Goal: Task Accomplishment & Management: Manage account settings

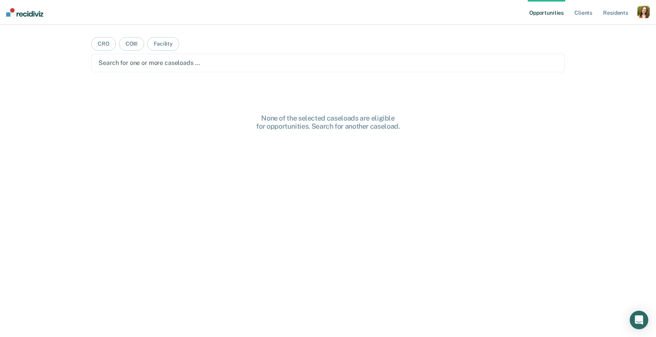
click at [650, 16] on div "button" at bounding box center [644, 12] width 12 height 12
click at [602, 32] on link "Profile" at bounding box center [613, 31] width 62 height 7
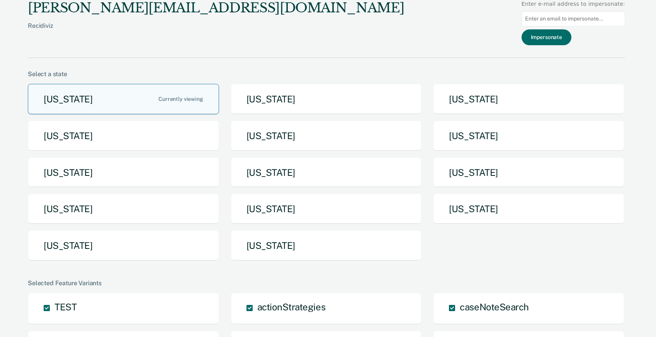
click at [108, 97] on button "[US_STATE]" at bounding box center [123, 99] width 191 height 31
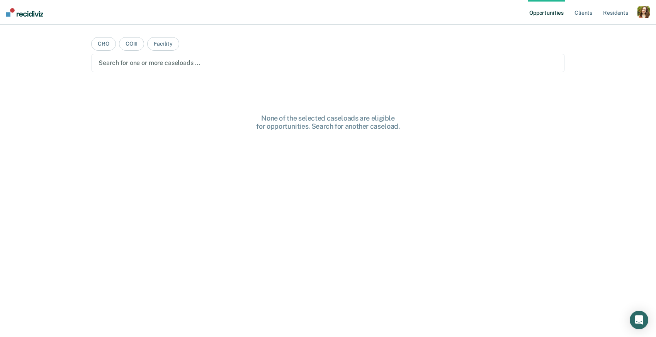
click at [160, 58] on div at bounding box center [328, 62] width 459 height 9
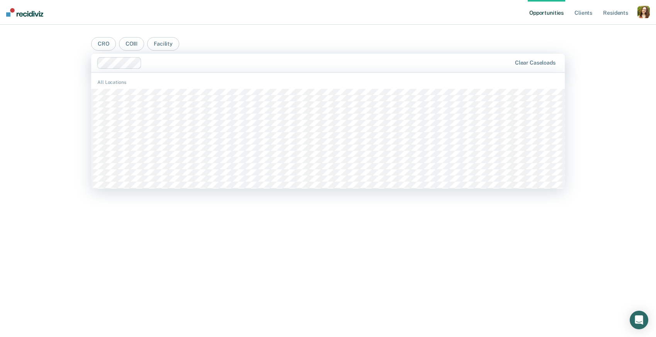
click at [183, 62] on div at bounding box center [328, 62] width 366 height 9
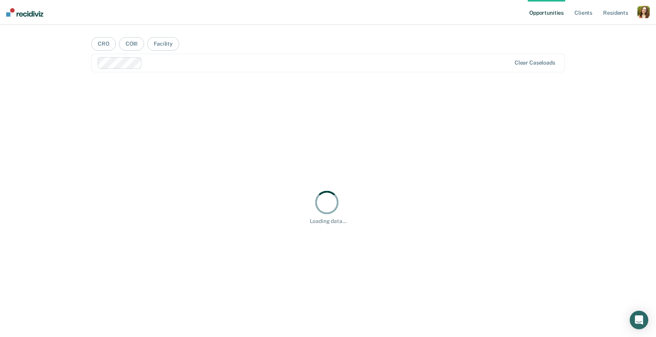
click at [46, 180] on div "Opportunities Client s Resident s Profile How it works Log Out CRO COIII Facili…" at bounding box center [328, 168] width 656 height 337
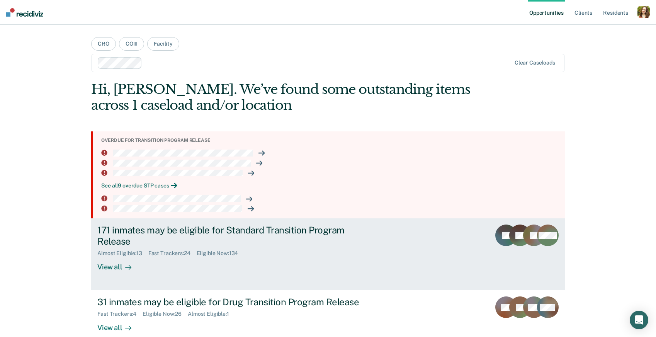
click at [149, 255] on div "Fast Trackers : 24" at bounding box center [172, 253] width 48 height 7
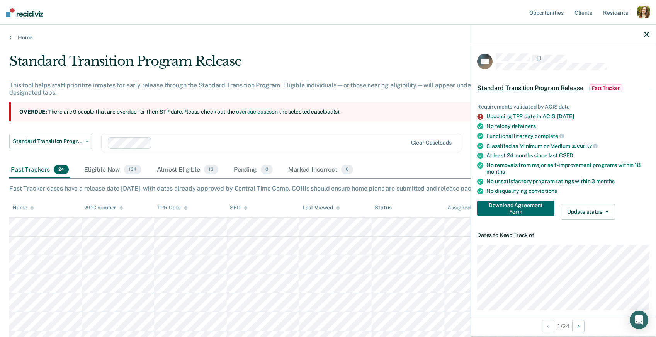
click at [646, 13] on div "button" at bounding box center [644, 12] width 12 height 12
click at [591, 31] on link "Profile" at bounding box center [613, 31] width 62 height 7
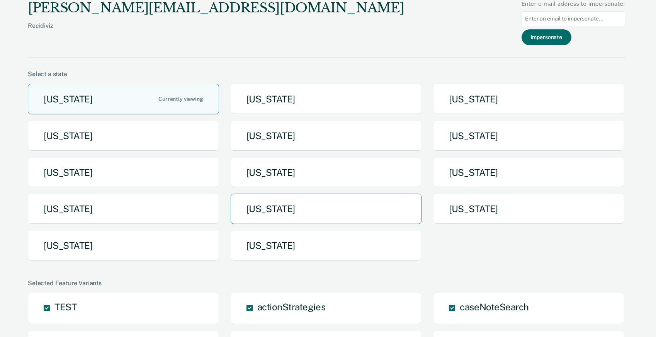
click at [279, 219] on button "[US_STATE]" at bounding box center [326, 209] width 191 height 31
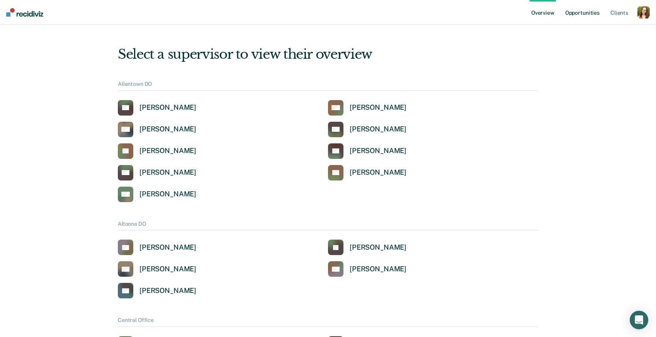
click at [581, 7] on link "Opportunities" at bounding box center [582, 12] width 37 height 25
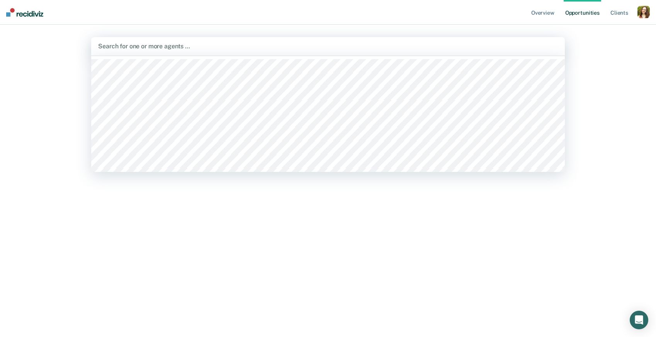
click at [270, 45] on div at bounding box center [328, 46] width 460 height 9
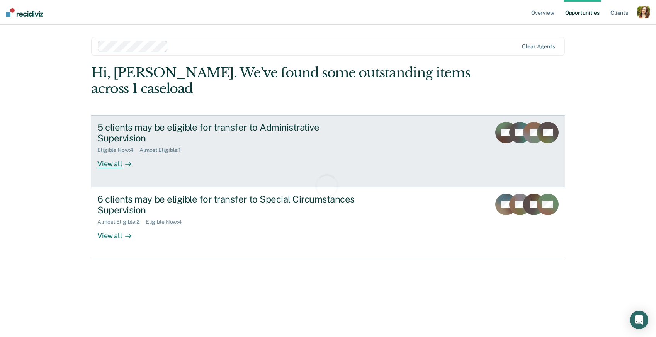
click at [150, 141] on div "5 clients may be eligible for transfer to Administrative Supervision" at bounding box center [232, 133] width 271 height 22
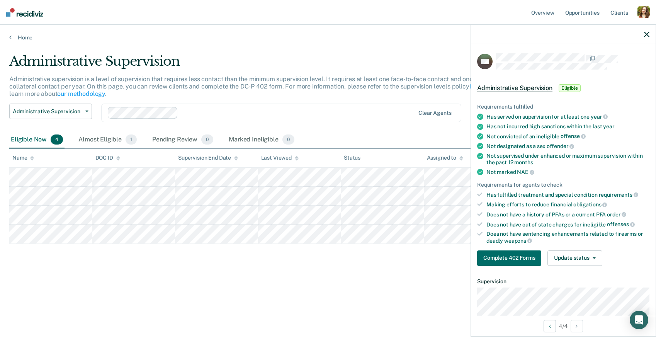
click at [642, 12] on div "button" at bounding box center [644, 12] width 12 height 12
click at [600, 30] on link "Profile" at bounding box center [613, 31] width 62 height 7
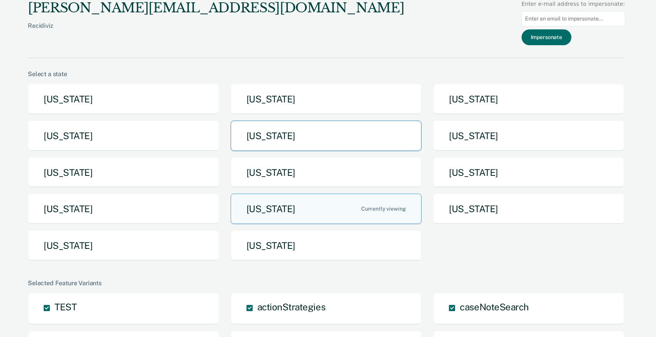
click at [313, 142] on button "[US_STATE]" at bounding box center [326, 136] width 191 height 31
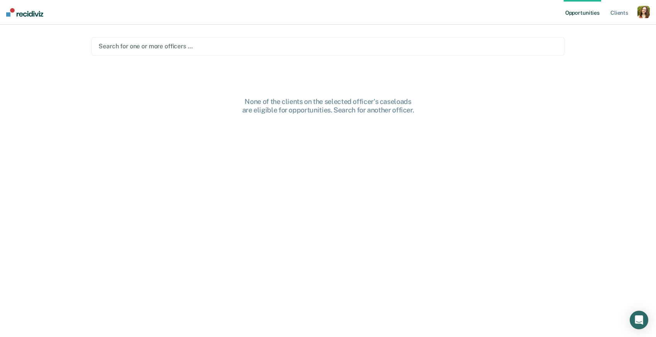
click at [300, 48] on div at bounding box center [328, 46] width 459 height 9
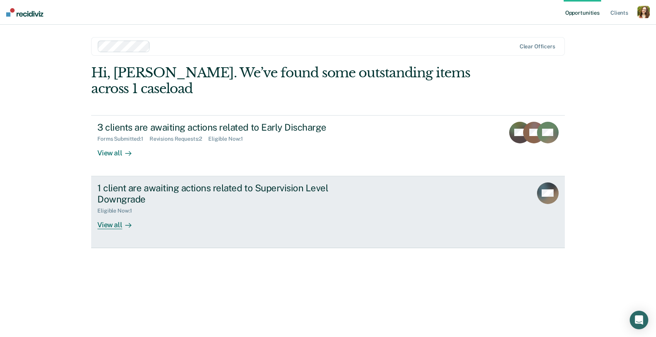
click at [128, 228] on div at bounding box center [126, 224] width 9 height 9
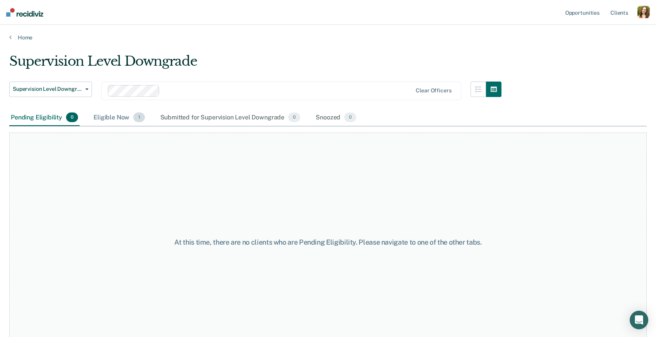
click at [131, 120] on div "Eligible Now 1" at bounding box center [119, 117] width 54 height 17
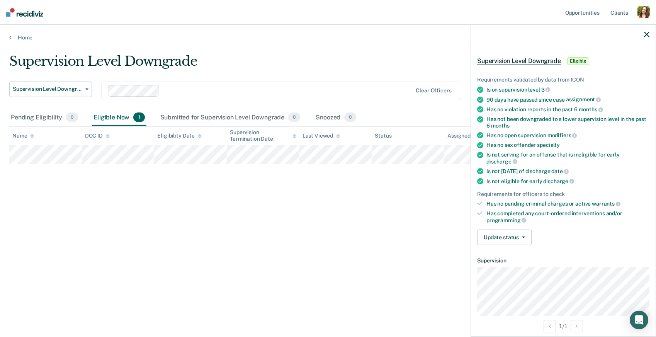
scroll to position [28, 0]
click at [521, 229] on button "Update status" at bounding box center [504, 236] width 54 height 15
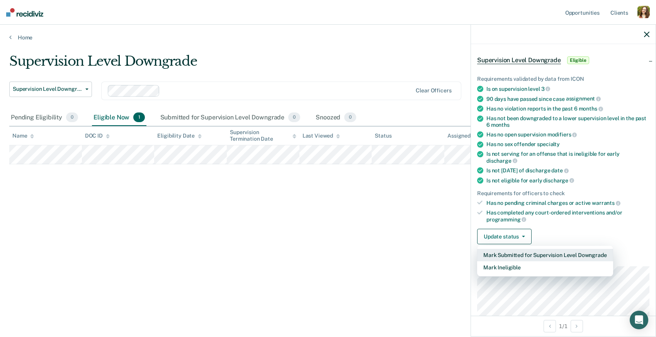
click at [511, 249] on button "Mark Submitted for Supervision Level Downgrade" at bounding box center [545, 255] width 136 height 12
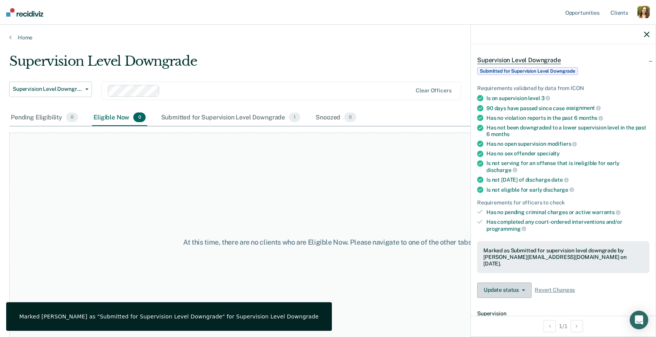
click at [526, 283] on button "Update status" at bounding box center [504, 290] width 54 height 15
click at [521, 315] on button "Mark Ineligible" at bounding box center [553, 321] width 153 height 12
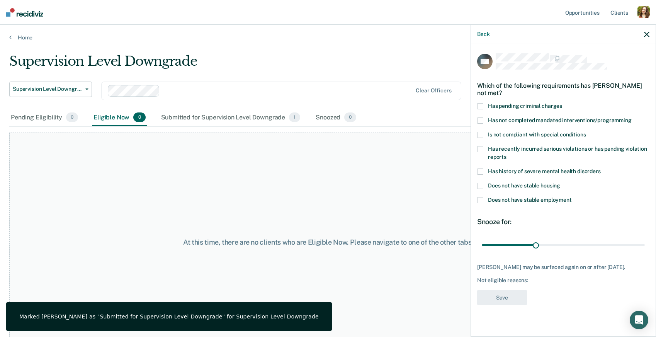
click at [492, 120] on span "Has not completed mandated interventions/programming" at bounding box center [560, 120] width 144 height 6
click at [503, 304] on button "Save" at bounding box center [502, 298] width 50 height 16
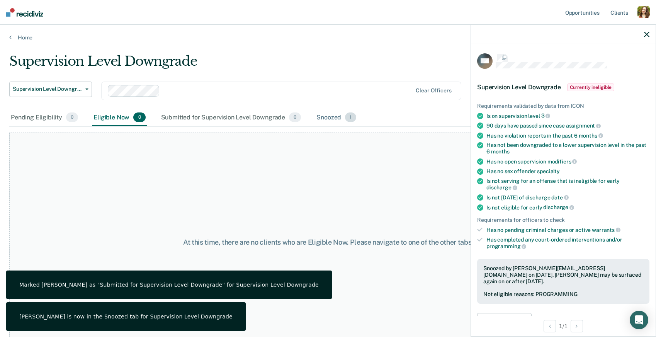
click at [327, 117] on div "Snoozed 1" at bounding box center [336, 117] width 43 height 17
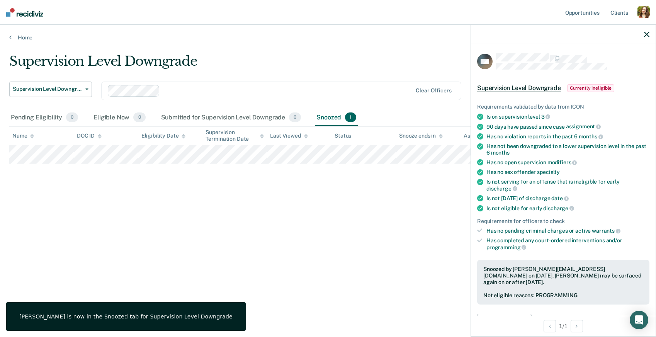
click at [648, 35] on icon "button" at bounding box center [646, 34] width 5 height 5
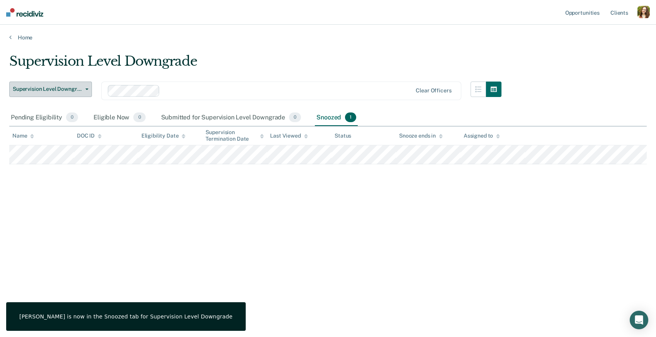
click at [79, 92] on span "Supervision Level Downgrade" at bounding box center [48, 89] width 70 height 7
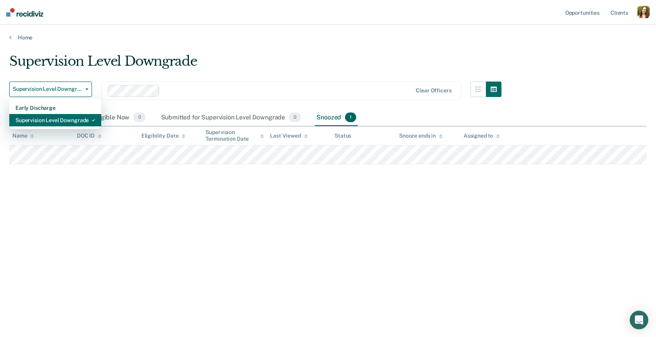
click at [70, 118] on div "Supervision Level Downgrade" at bounding box center [55, 120] width 80 height 12
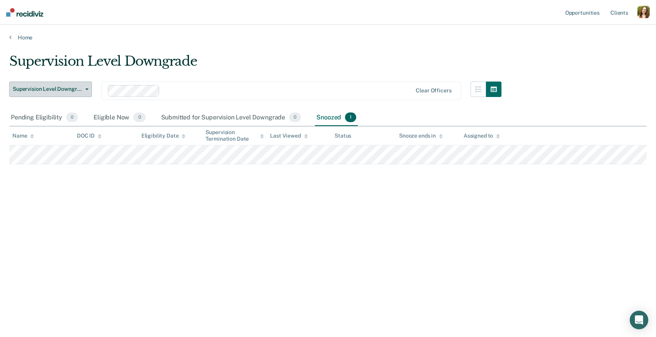
click at [66, 96] on button "Supervision Level Downgrade" at bounding box center [50, 89] width 83 height 15
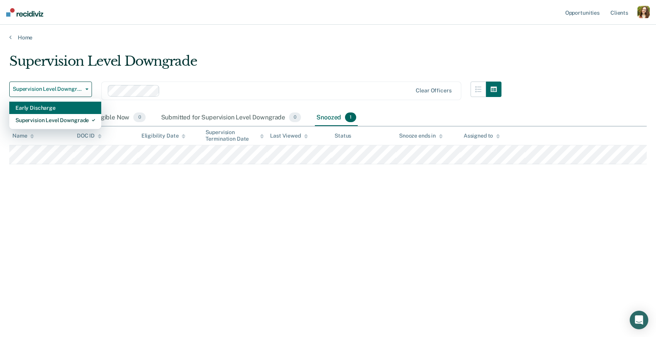
click at [54, 108] on div "Early Discharge" at bounding box center [55, 108] width 80 height 12
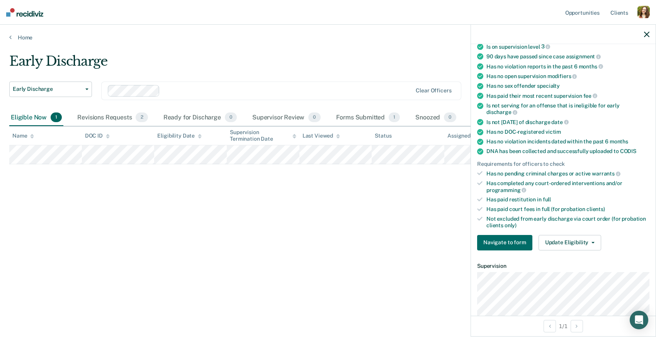
scroll to position [99, 0]
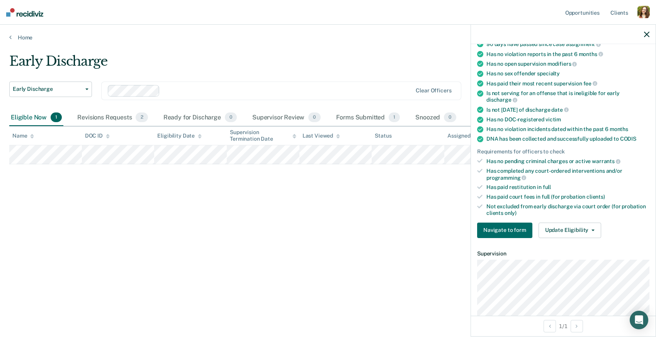
click at [648, 34] on icon "button" at bounding box center [646, 34] width 5 height 5
